Goal: Transaction & Acquisition: Purchase product/service

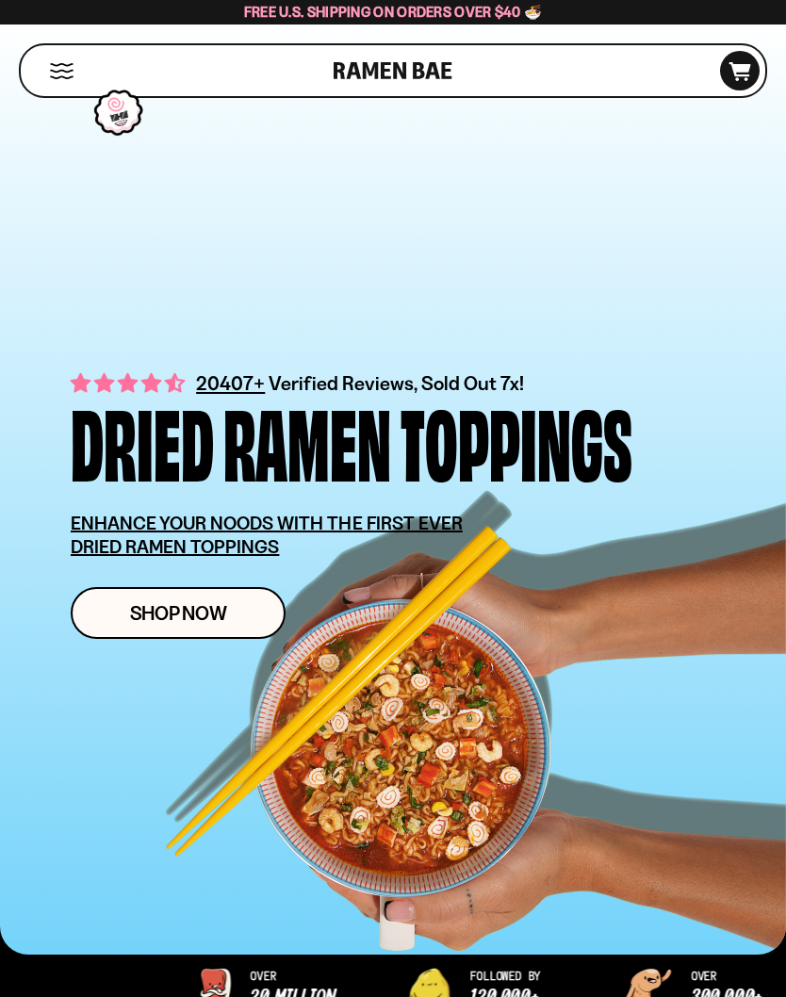
click at [164, 617] on span "Shop Now" at bounding box center [178, 613] width 97 height 20
click at [176, 610] on span "Shop Now" at bounding box center [178, 613] width 97 height 20
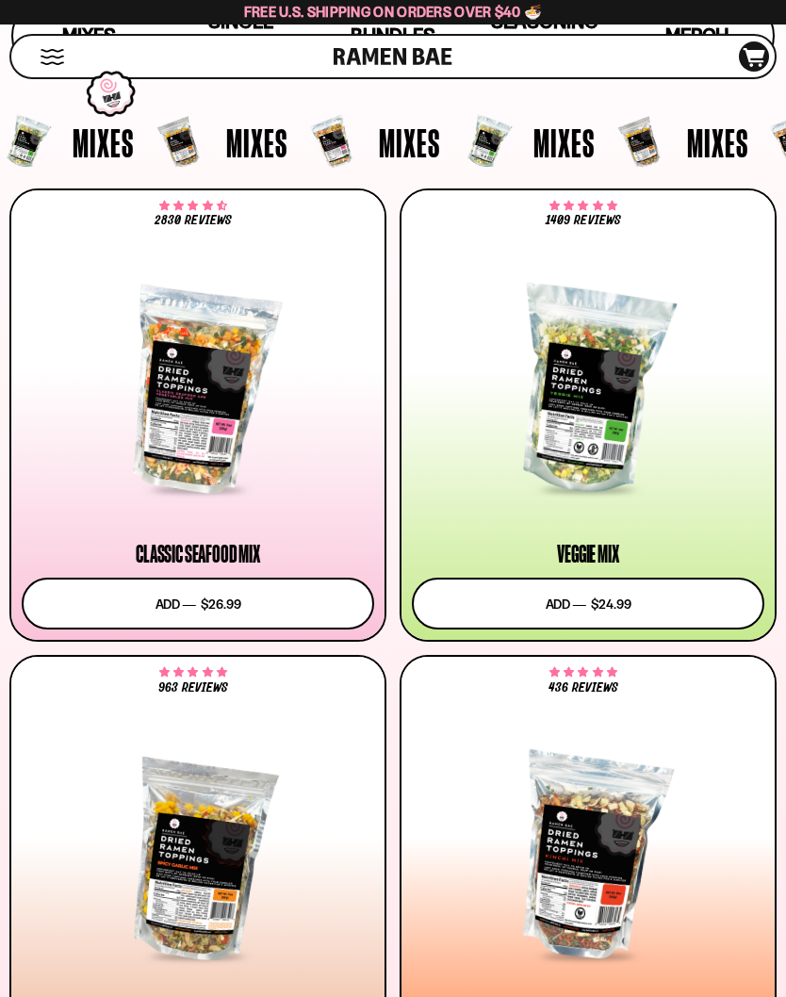
scroll to position [485, 0]
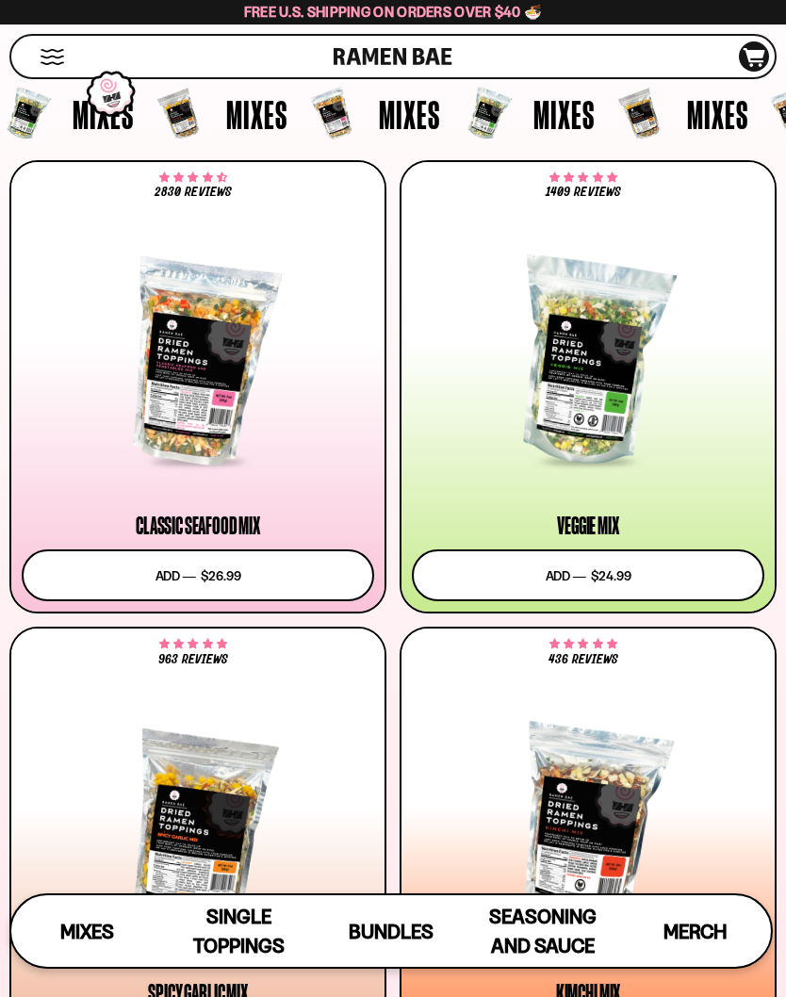
click at [590, 358] on div at bounding box center [588, 363] width 352 height 202
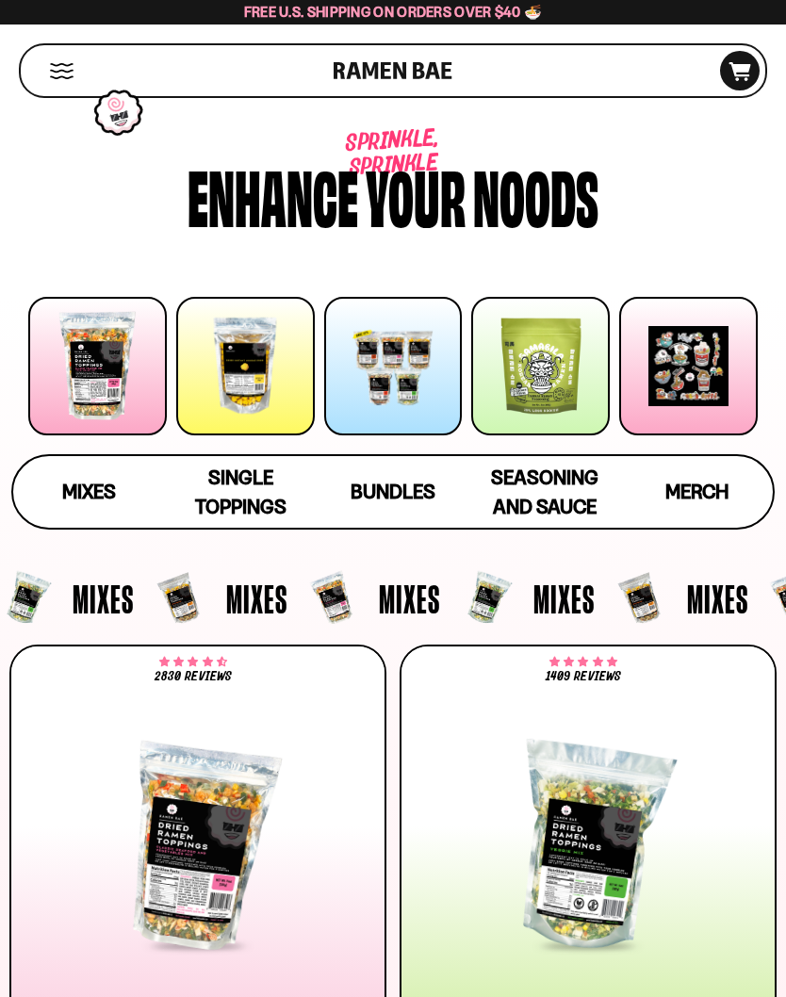
click at [539, 344] on div at bounding box center [540, 366] width 138 height 138
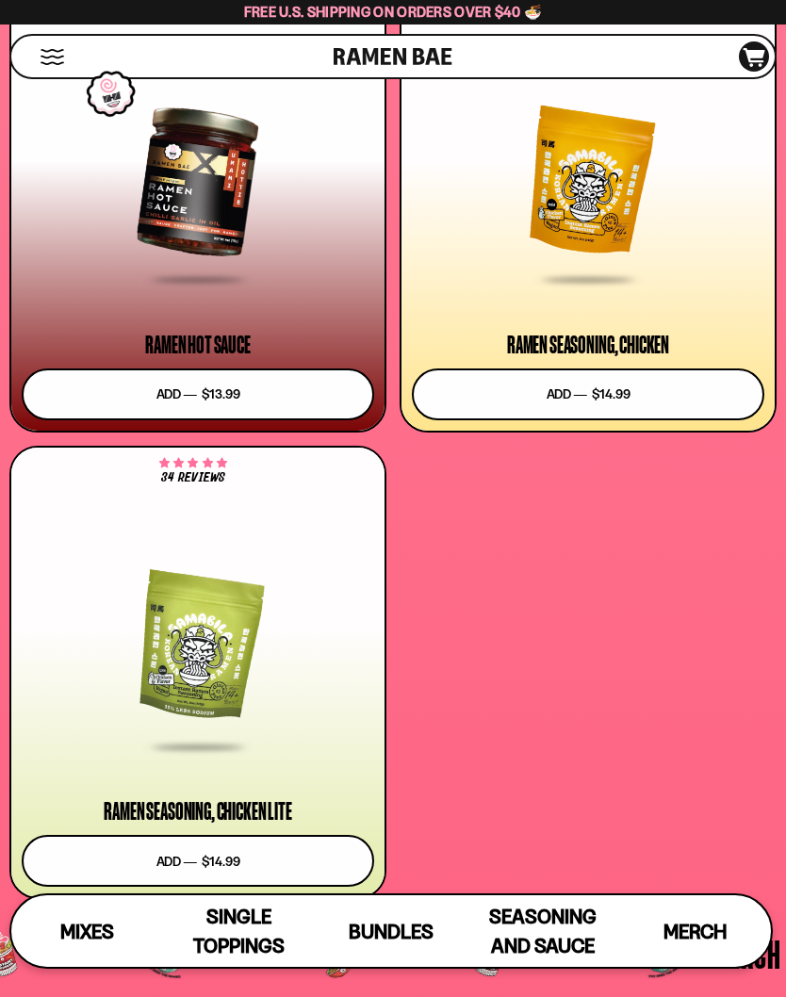
scroll to position [7932, 0]
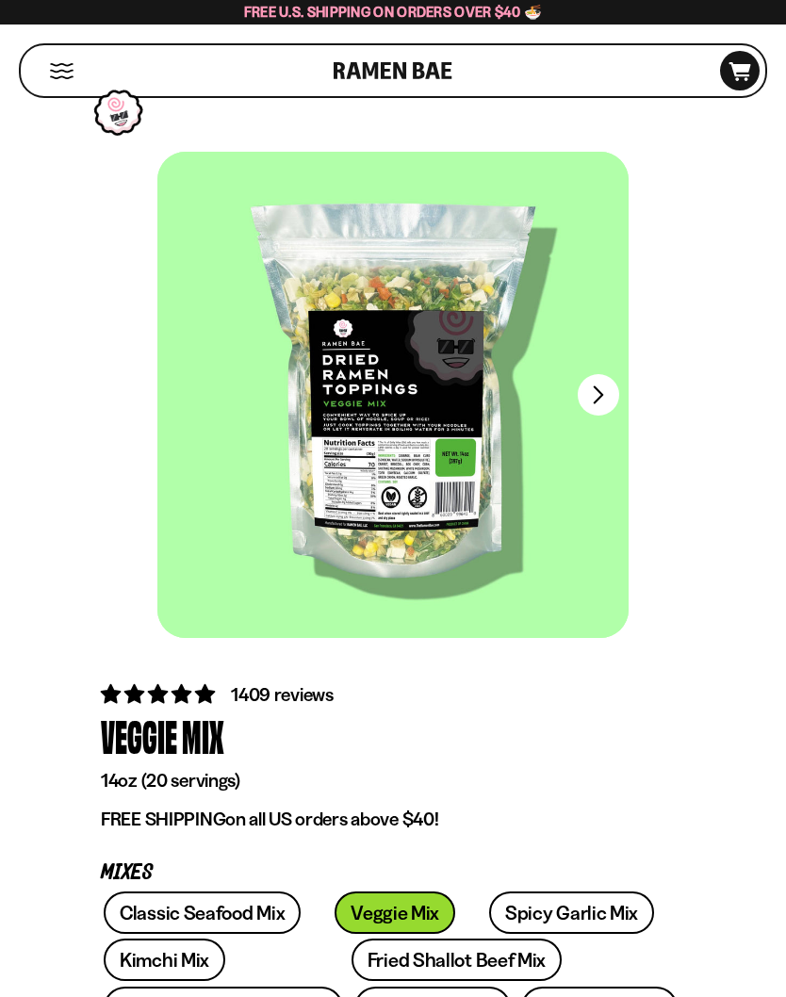
click at [585, 390] on button "FADCB6FD-DFAB-4417-9F21-029242090B77" at bounding box center [597, 394] width 41 height 41
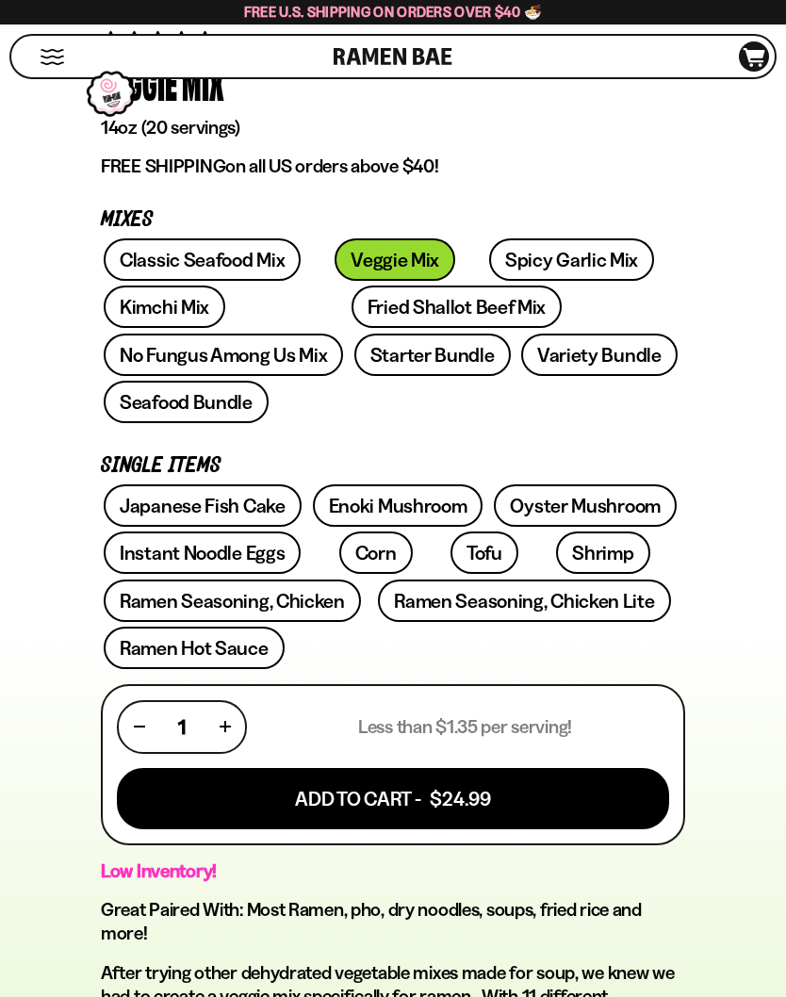
scroll to position [652, 0]
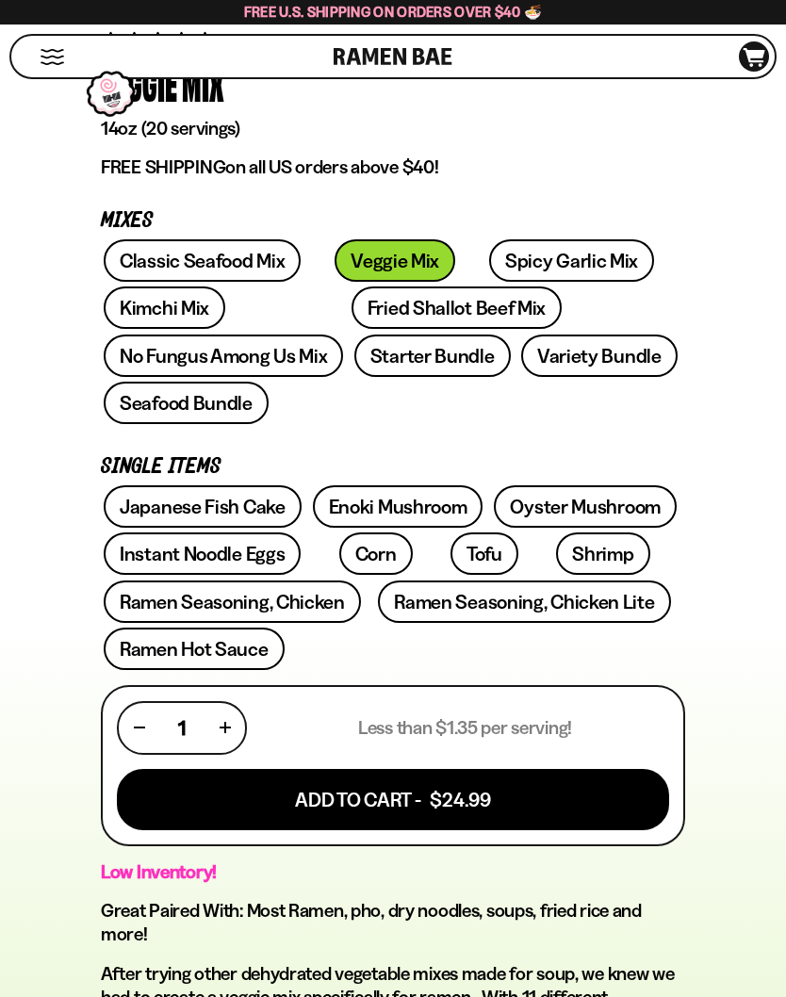
click at [222, 723] on button "button" at bounding box center [224, 728] width 10 height 10
click at [417, 769] on button "Add To Cart - $49.98" at bounding box center [393, 799] width 552 height 61
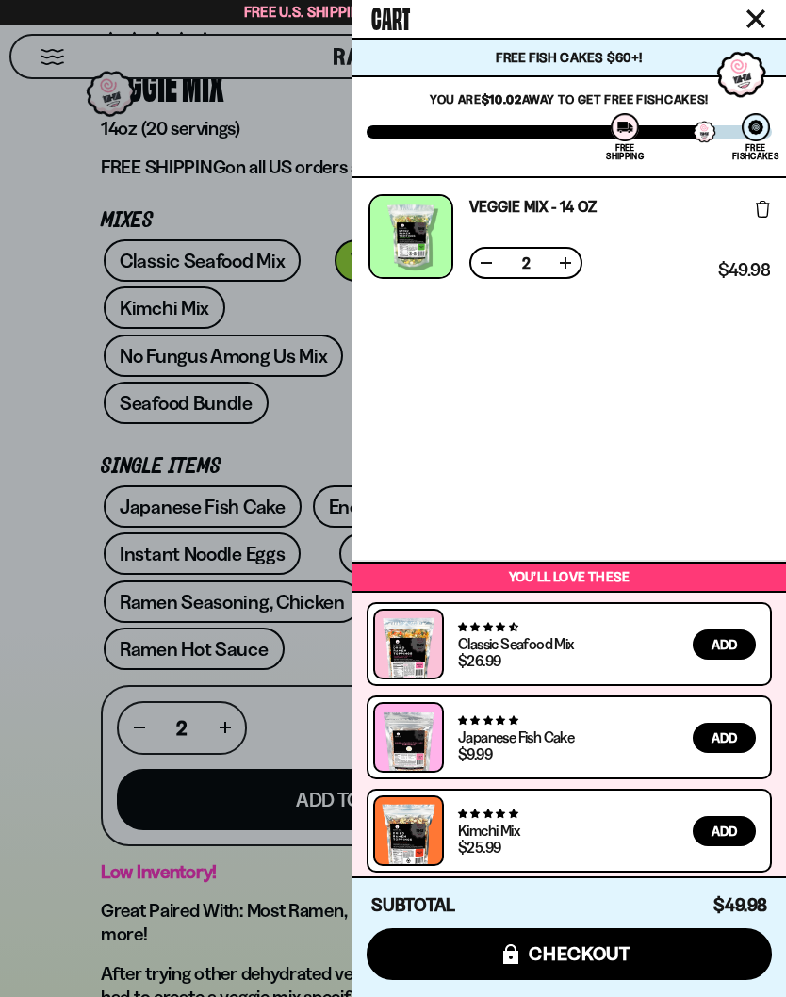
click at [36, 870] on div at bounding box center [393, 498] width 786 height 997
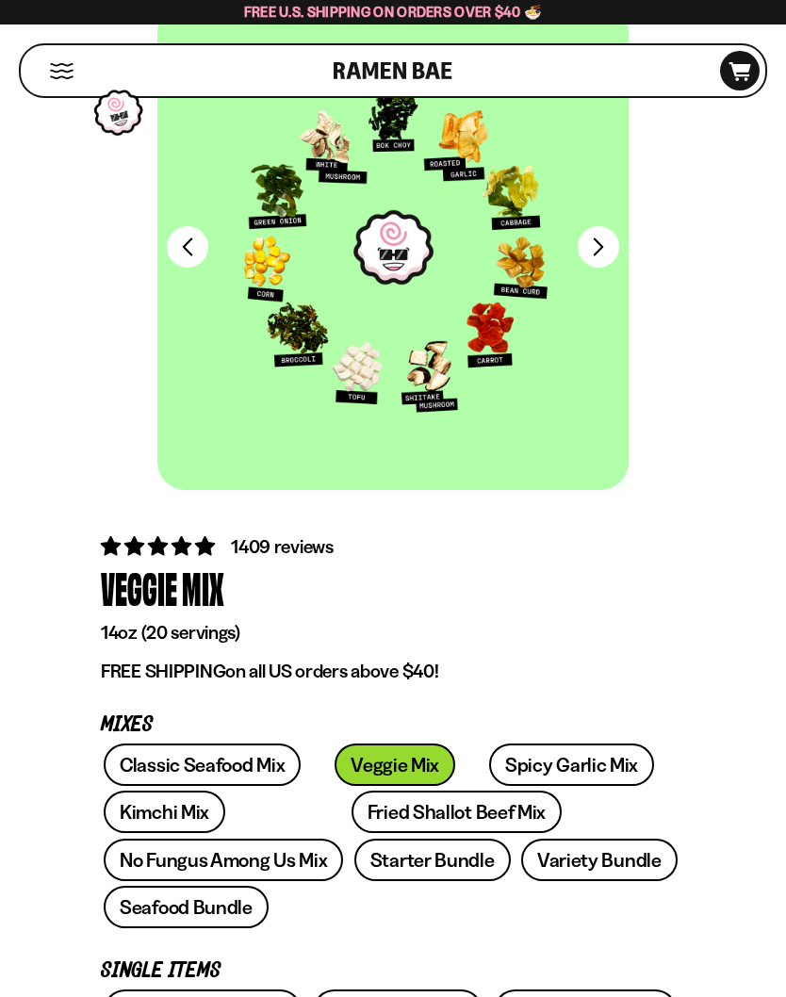
scroll to position [0, 0]
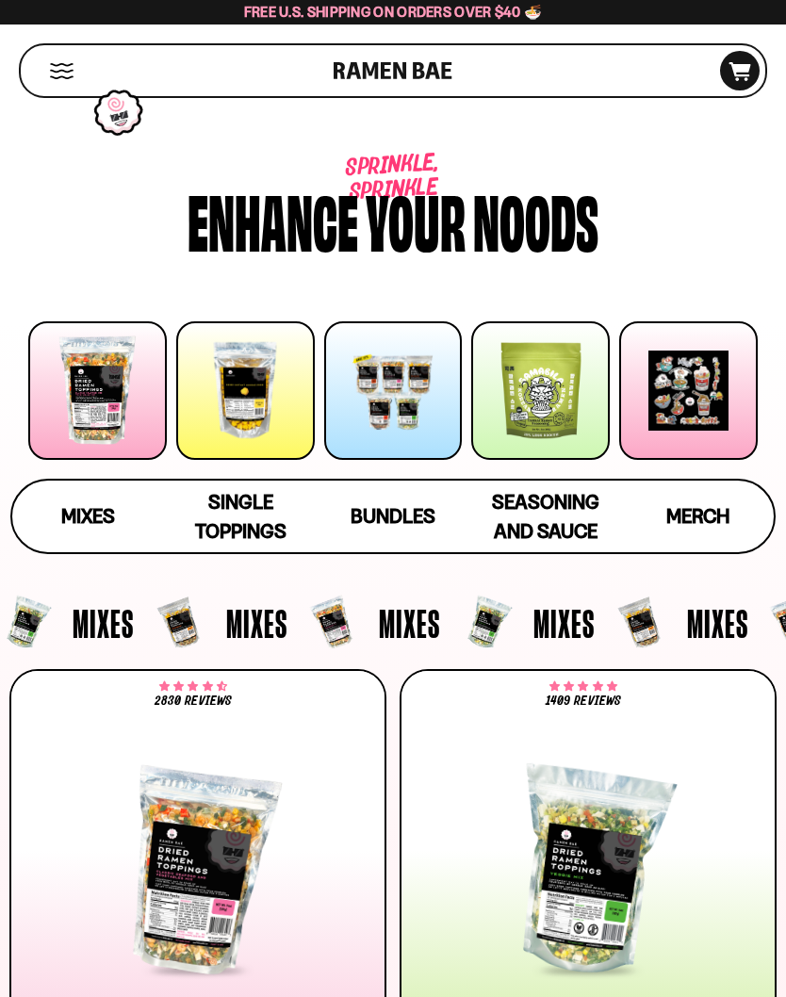
click at [249, 373] on div at bounding box center [245, 390] width 138 height 138
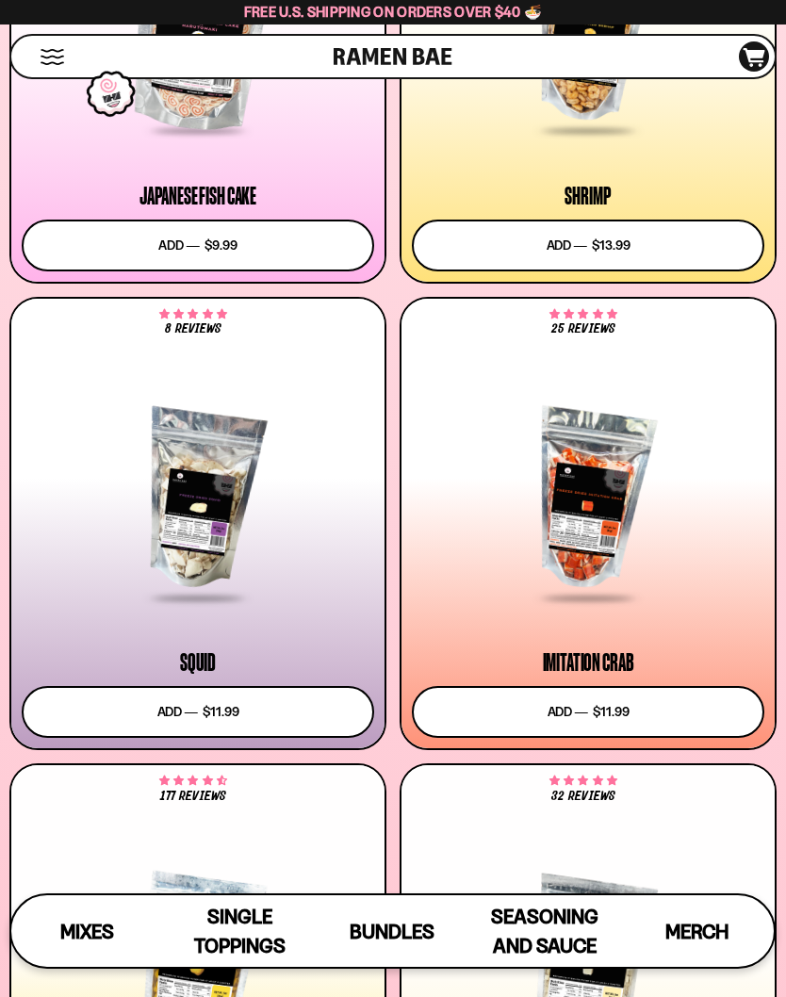
scroll to position [2315, 0]
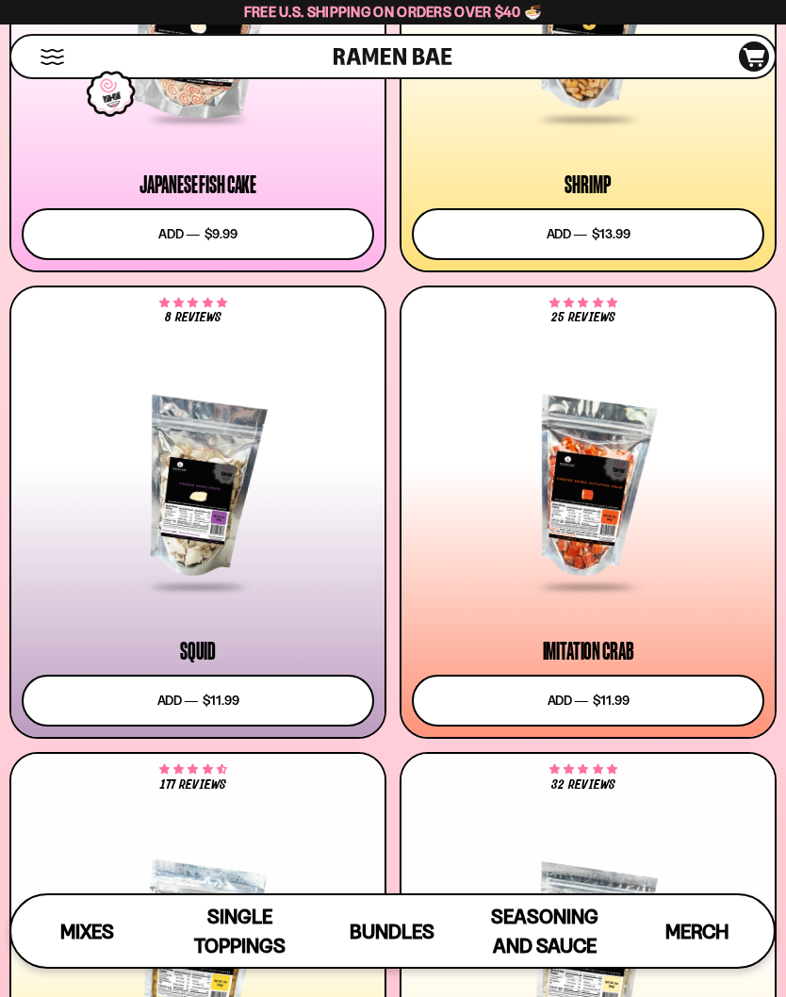
click at [595, 693] on button "Add to cart Add ― Regular price $11.99 Regular price Sale price $11.99 Unit pri…" at bounding box center [588, 700] width 352 height 52
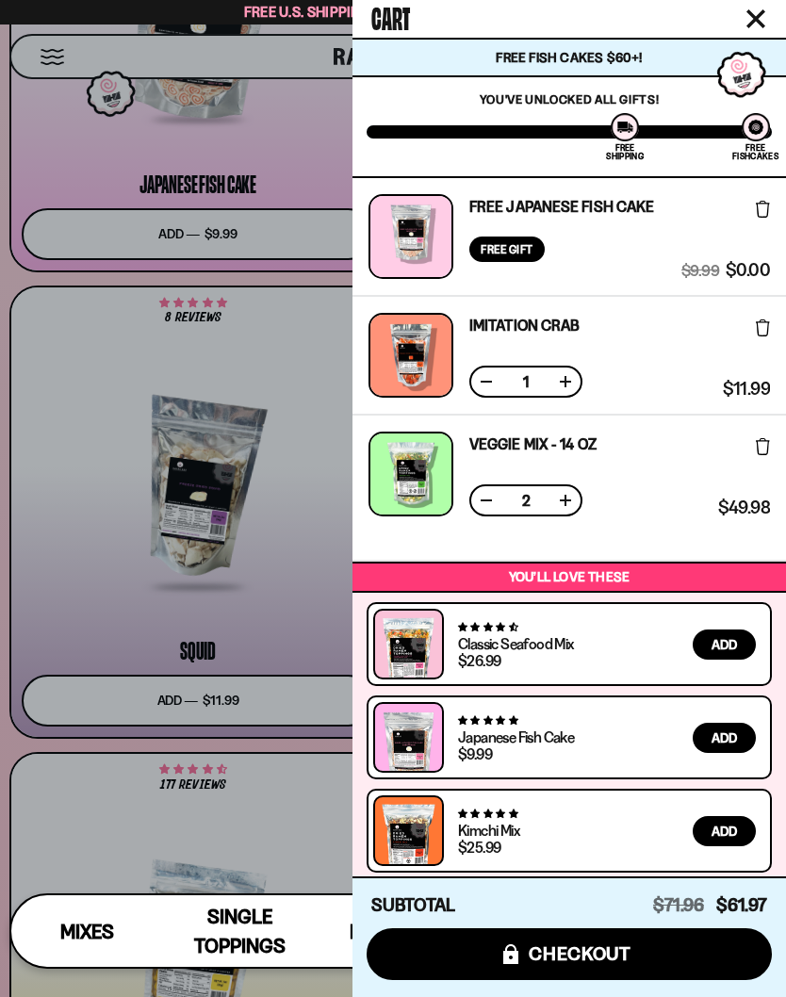
click at [300, 830] on div at bounding box center [393, 498] width 786 height 997
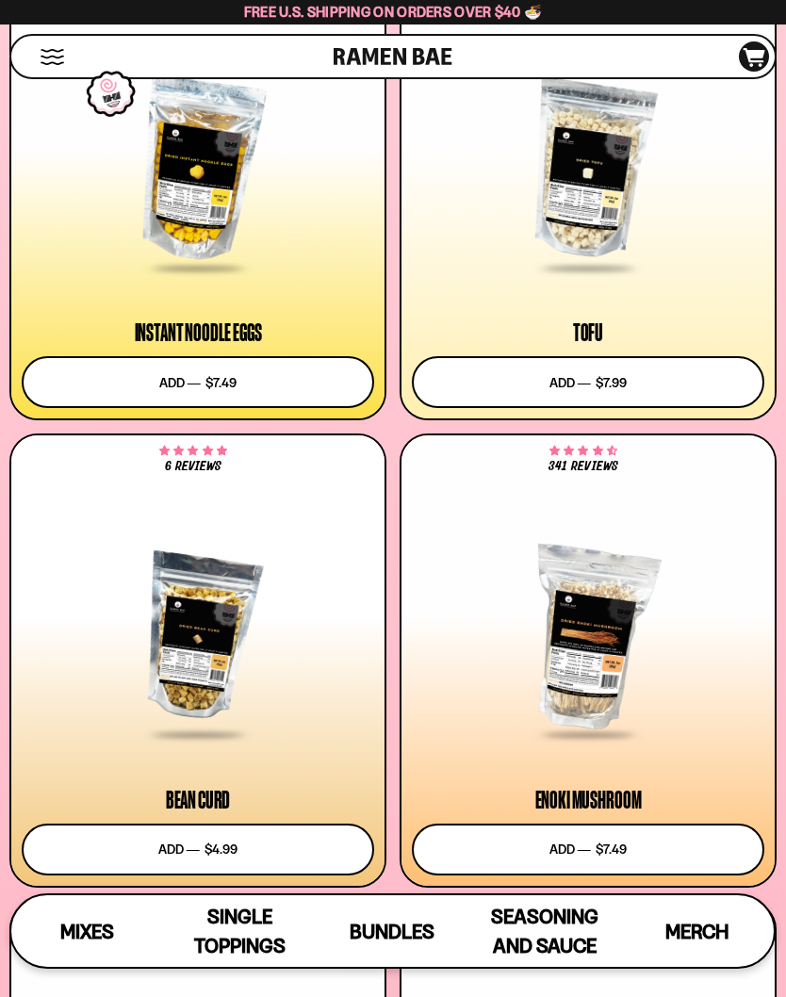
scroll to position [3098, 0]
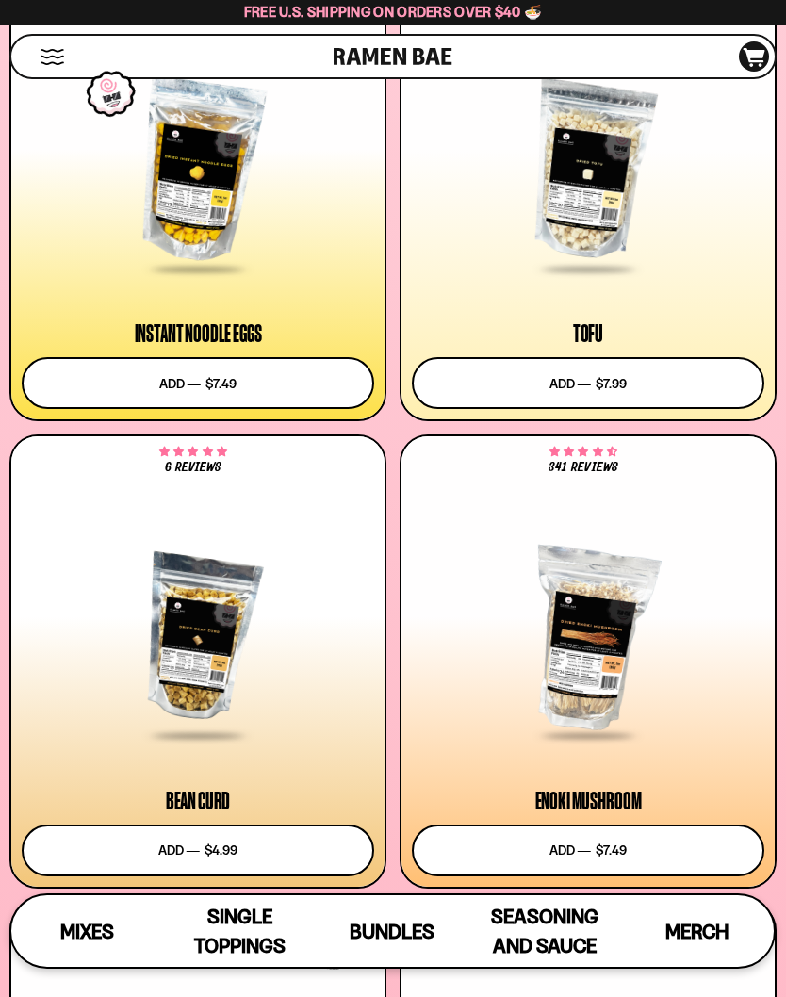
click at [593, 380] on button "Add to cart Add ― Regular price $7.99 Regular price Sale price $7.99 Unit price…" at bounding box center [588, 383] width 352 height 52
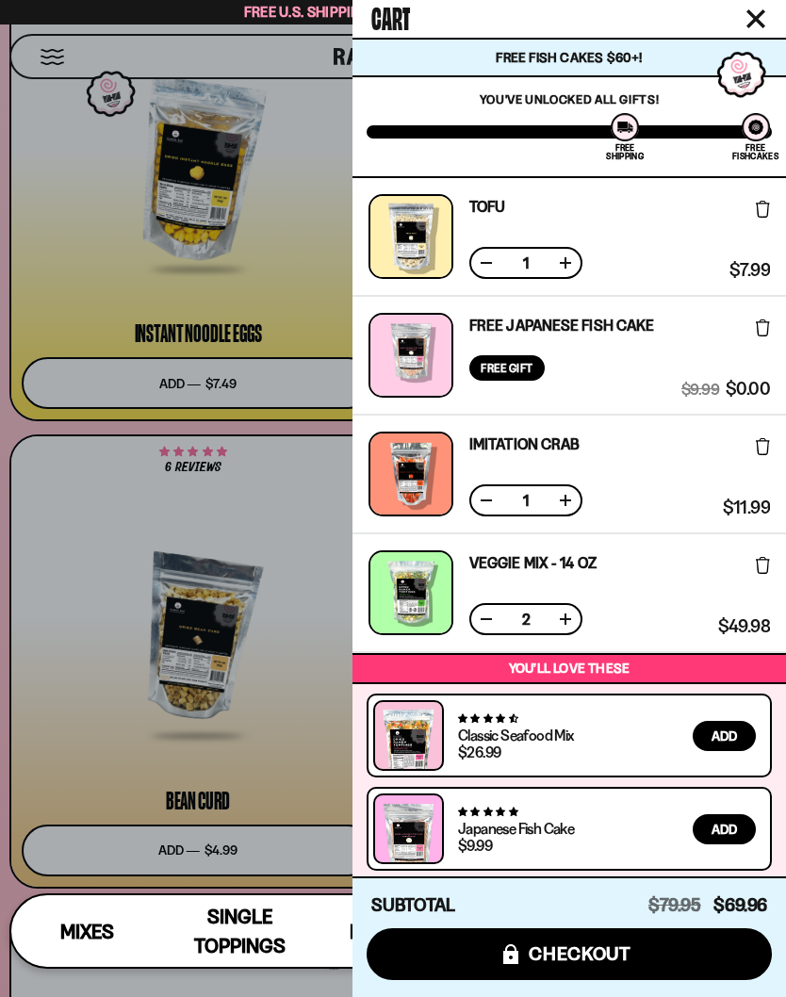
click at [299, 761] on div at bounding box center [393, 498] width 786 height 997
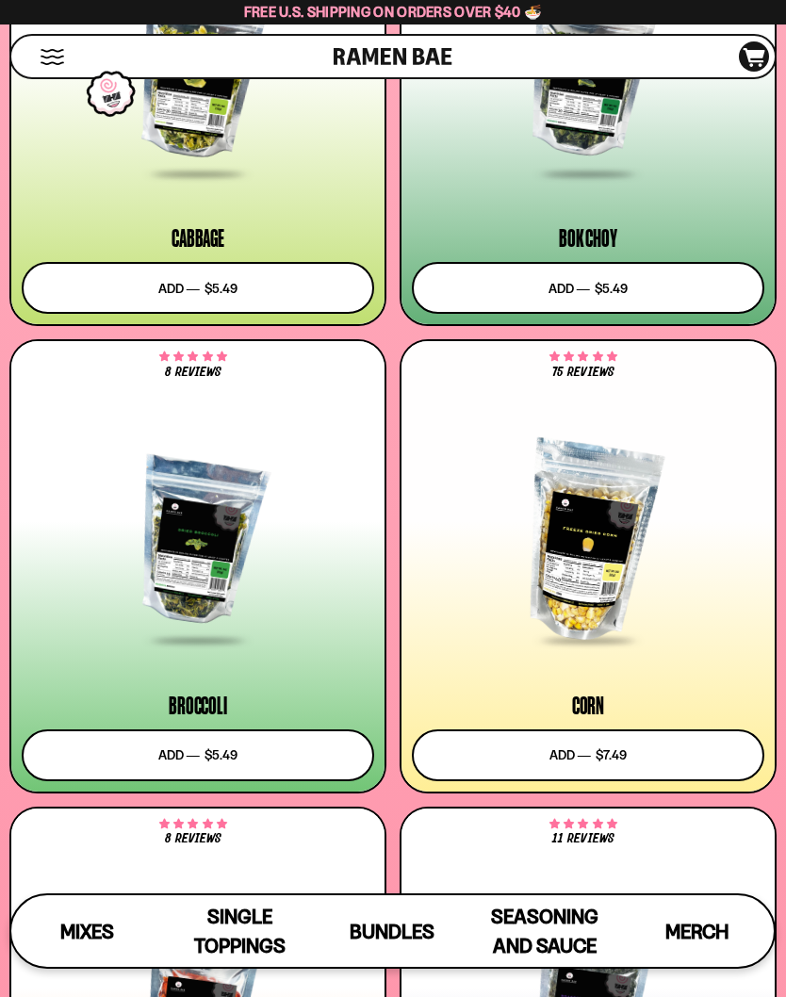
scroll to position [5062, 0]
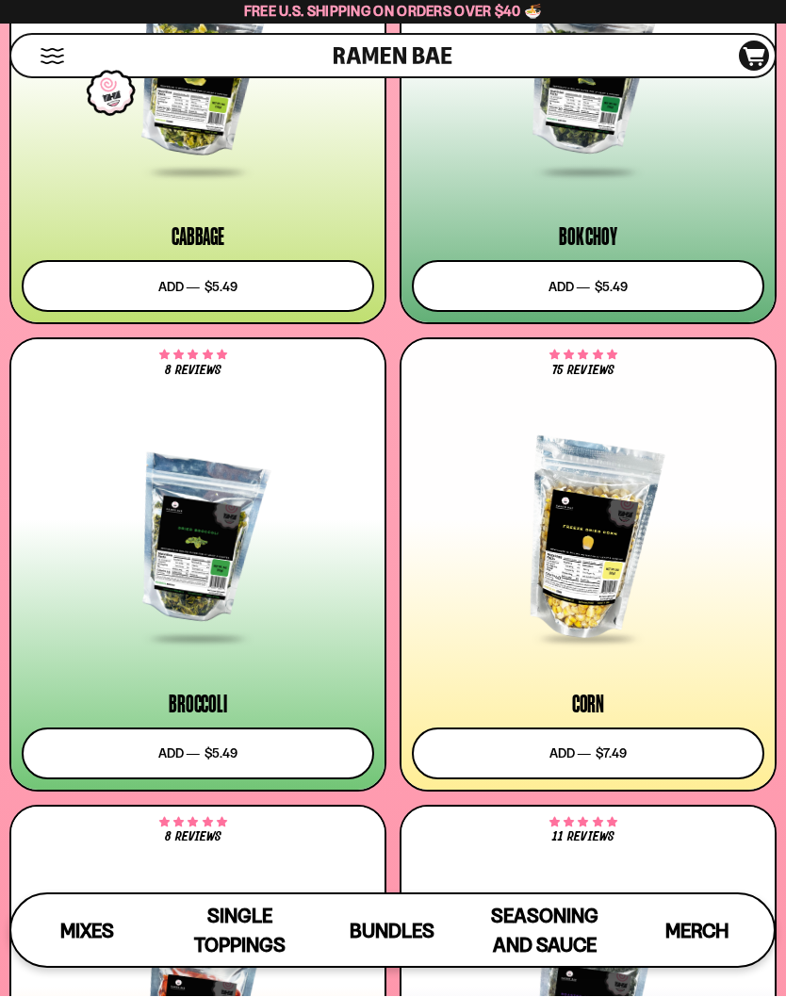
click at [221, 741] on button "Add to cart Add ― Regular price $5.49 Regular price Sale price $5.49 Unit price…" at bounding box center [198, 754] width 352 height 52
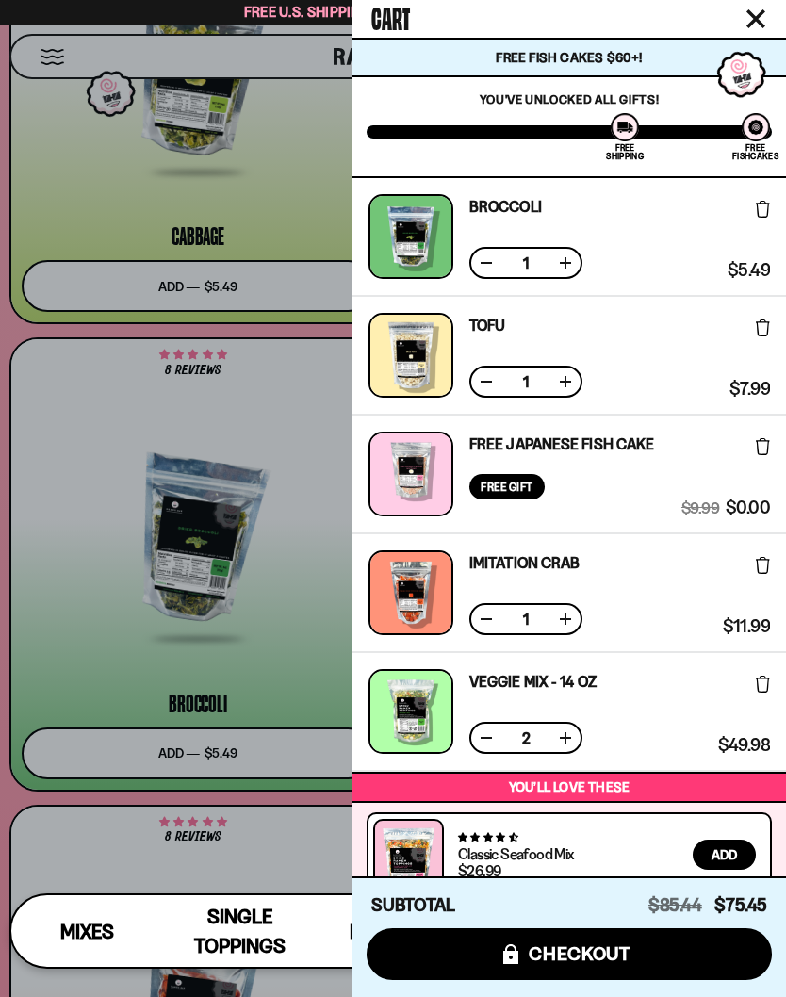
click at [309, 660] on div at bounding box center [393, 498] width 786 height 997
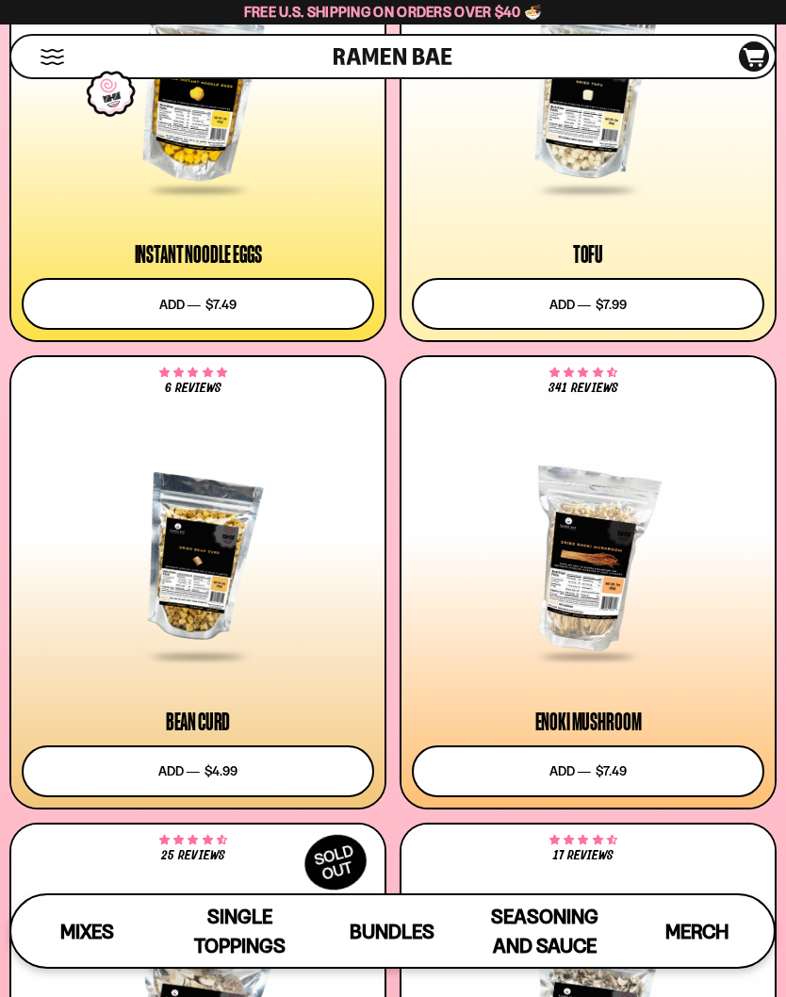
scroll to position [3173, 0]
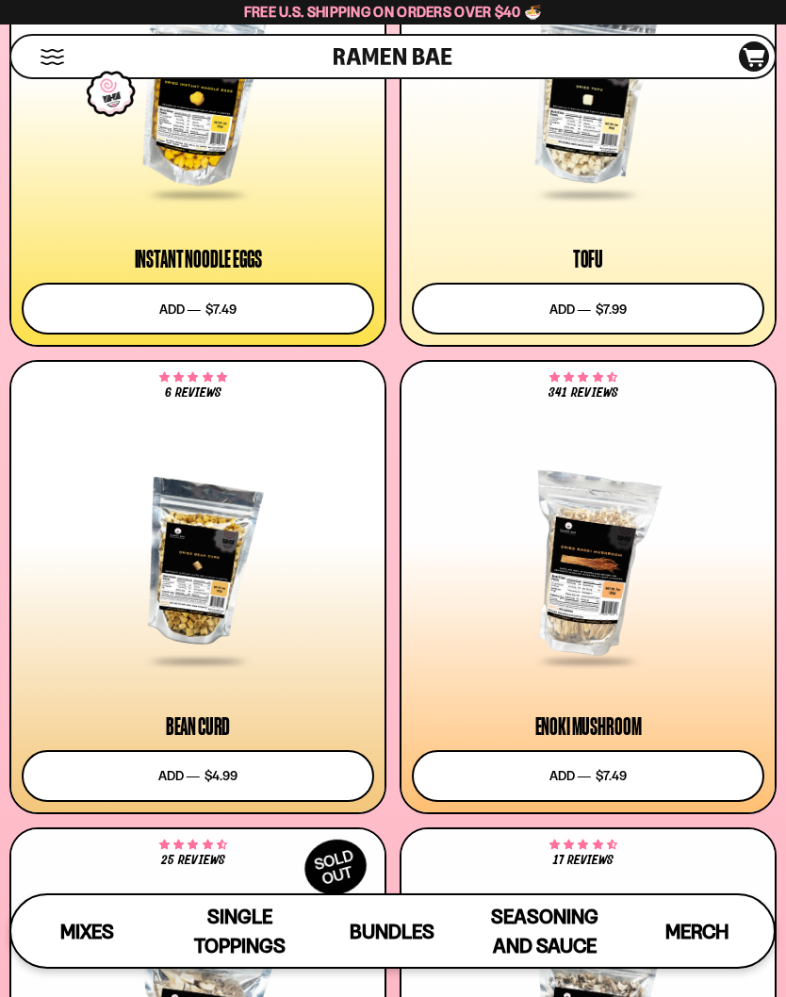
click at [207, 766] on button "Add to cart Add ― Regular price $4.99 Regular price Sale price $4.99 Unit price…" at bounding box center [198, 776] width 352 height 52
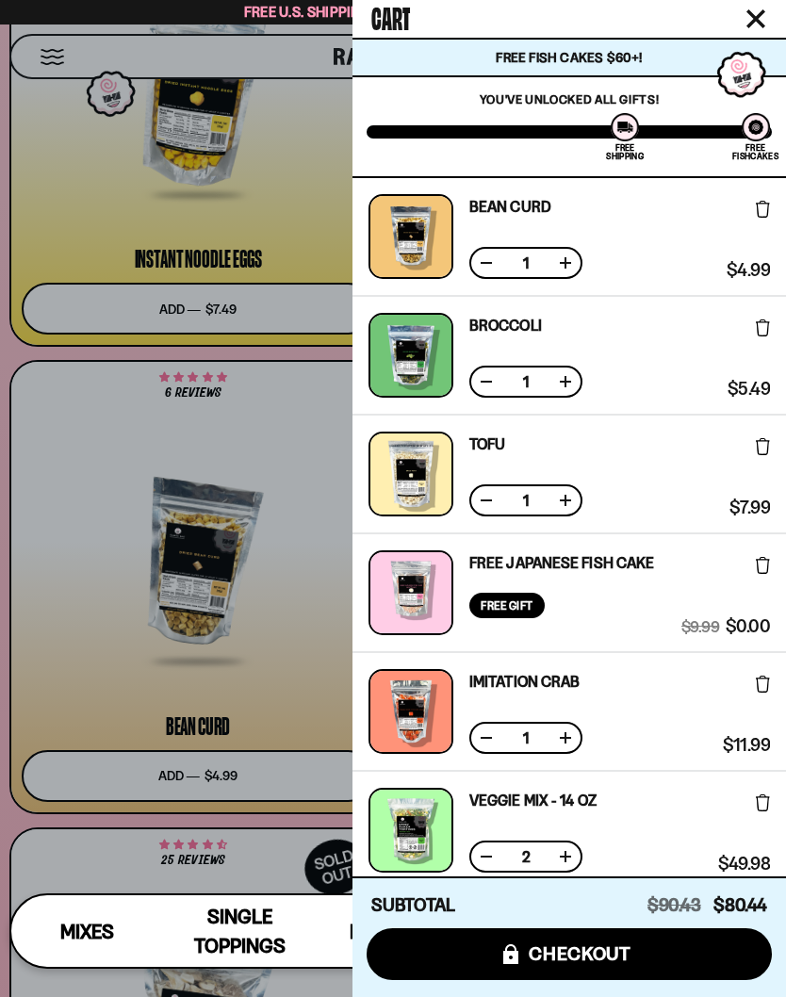
click at [294, 635] on div at bounding box center [393, 498] width 786 height 997
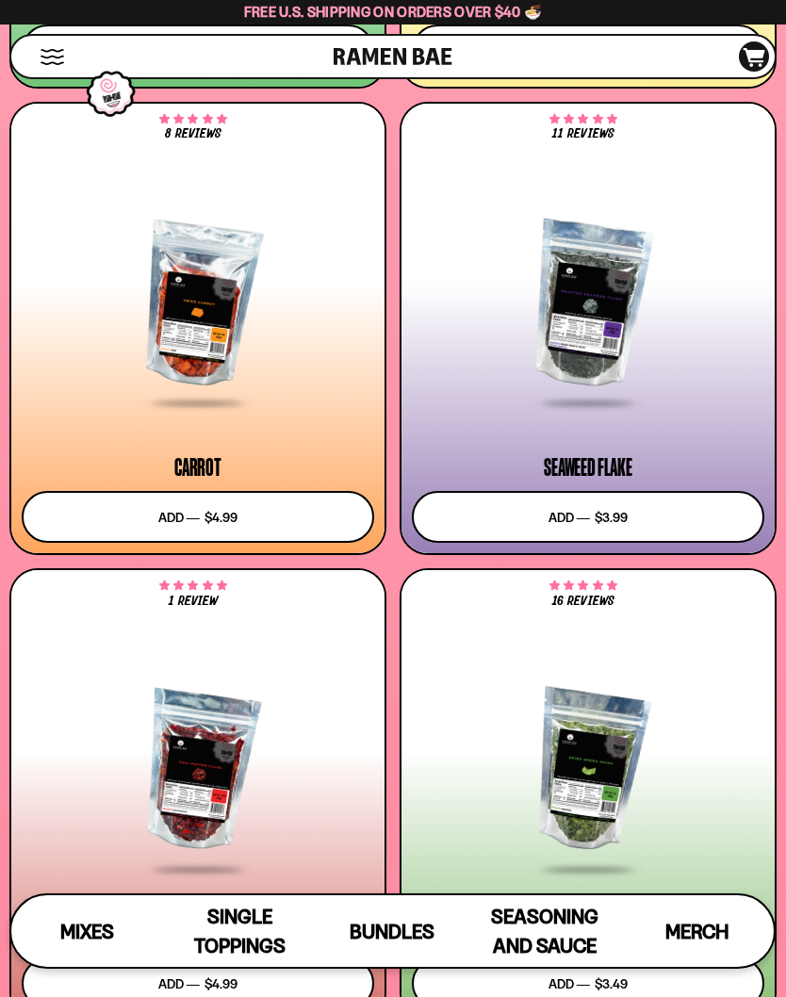
scroll to position [5766, 0]
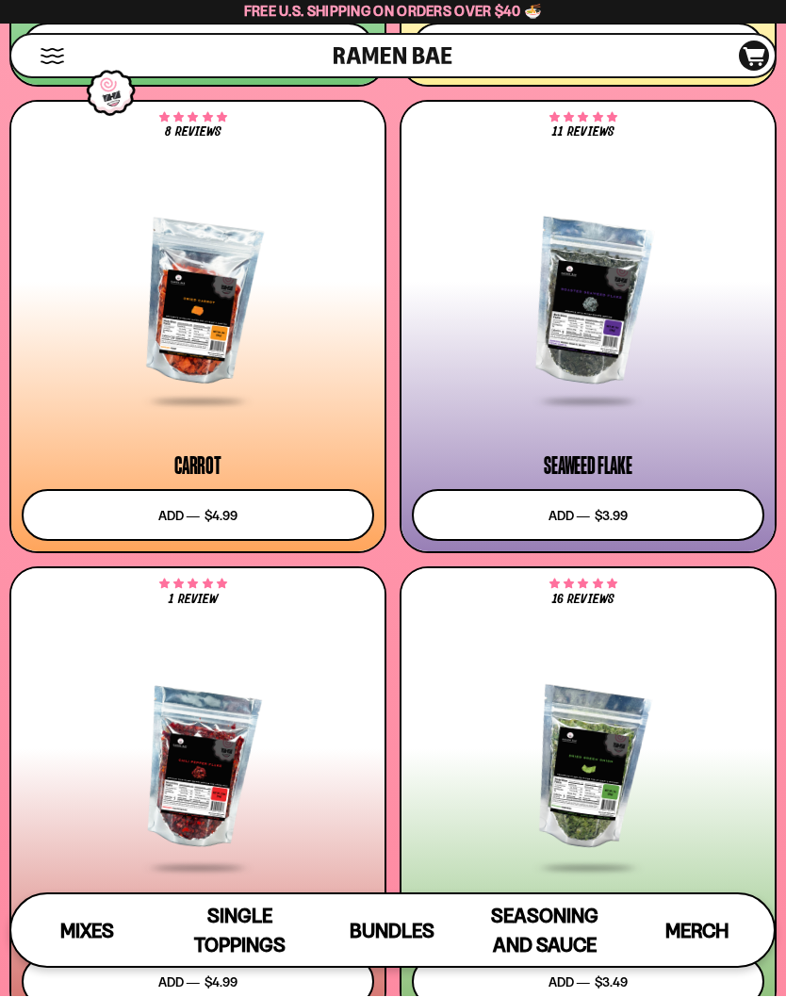
click at [601, 518] on button "Add to cart Add ― Regular price $3.99 Regular price Sale price $3.99 Unit price…" at bounding box center [588, 516] width 352 height 52
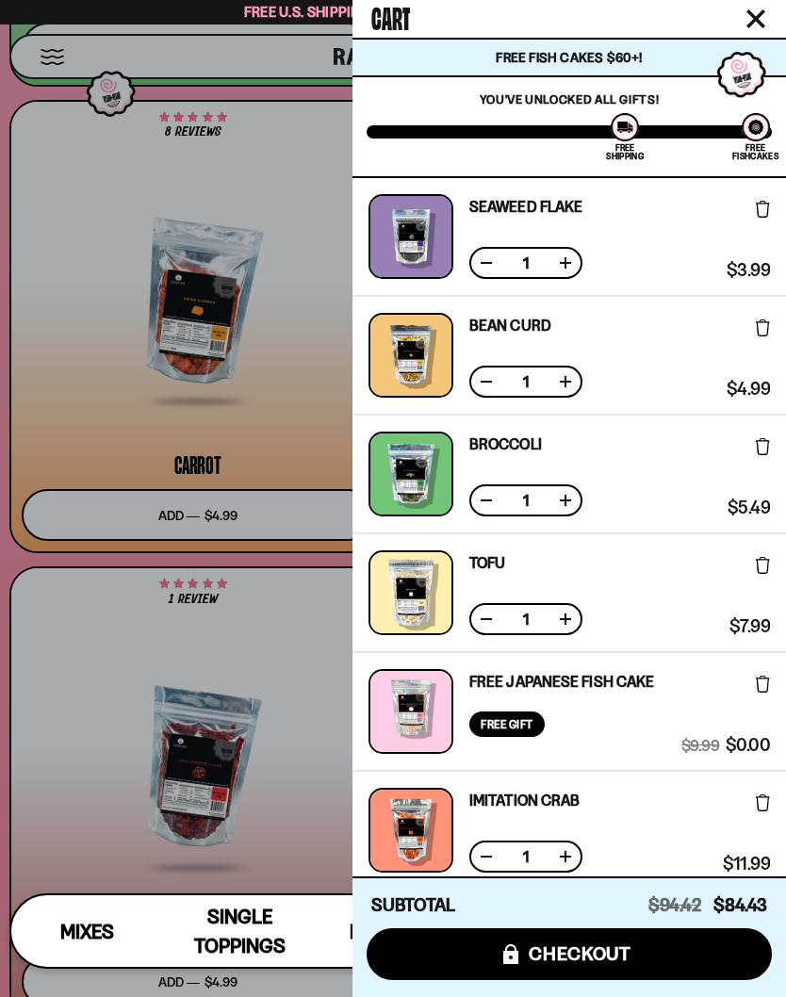
click at [580, 964] on span "checkout" at bounding box center [579, 953] width 103 height 21
